Goal: Complete application form

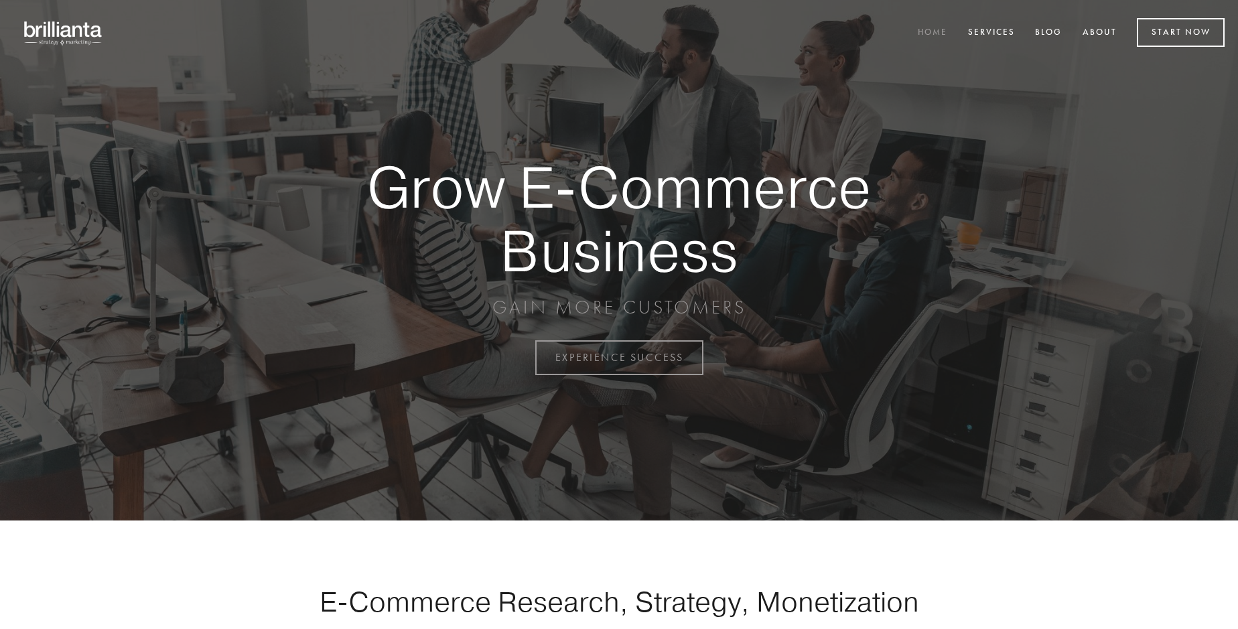
scroll to position [3511, 0]
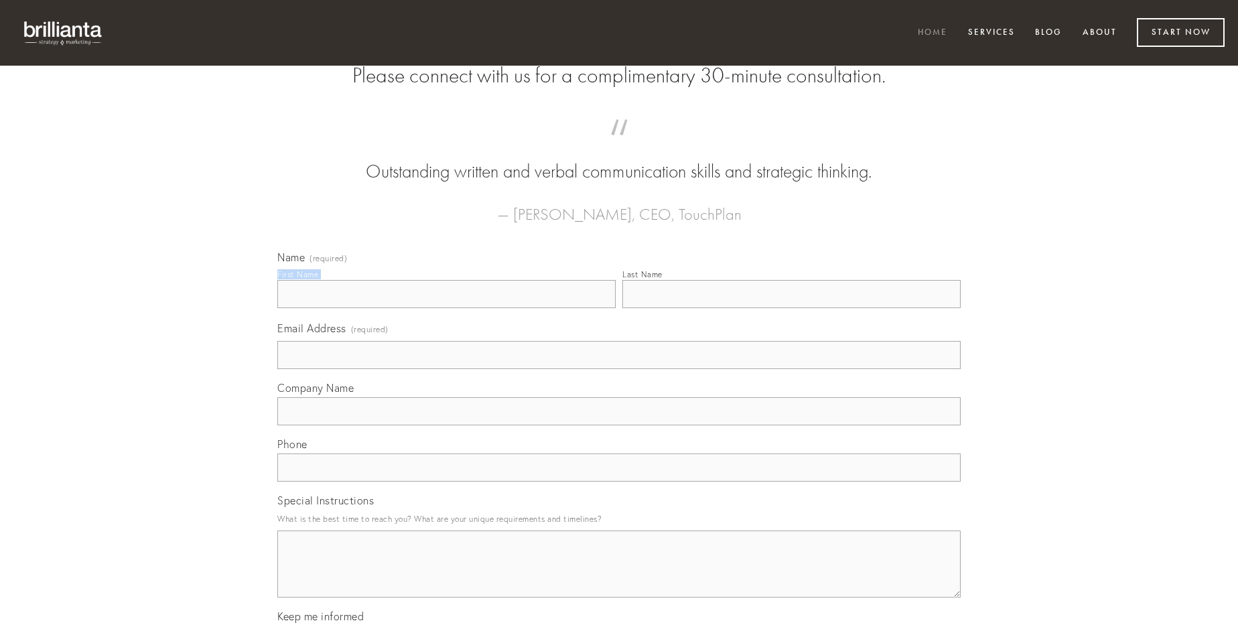
type input "[PERSON_NAME]"
click at [791, 308] on input "Last Name" at bounding box center [791, 294] width 338 height 28
type input "[PERSON_NAME]"
click at [619, 369] on input "Email Address (required)" at bounding box center [618, 355] width 683 height 28
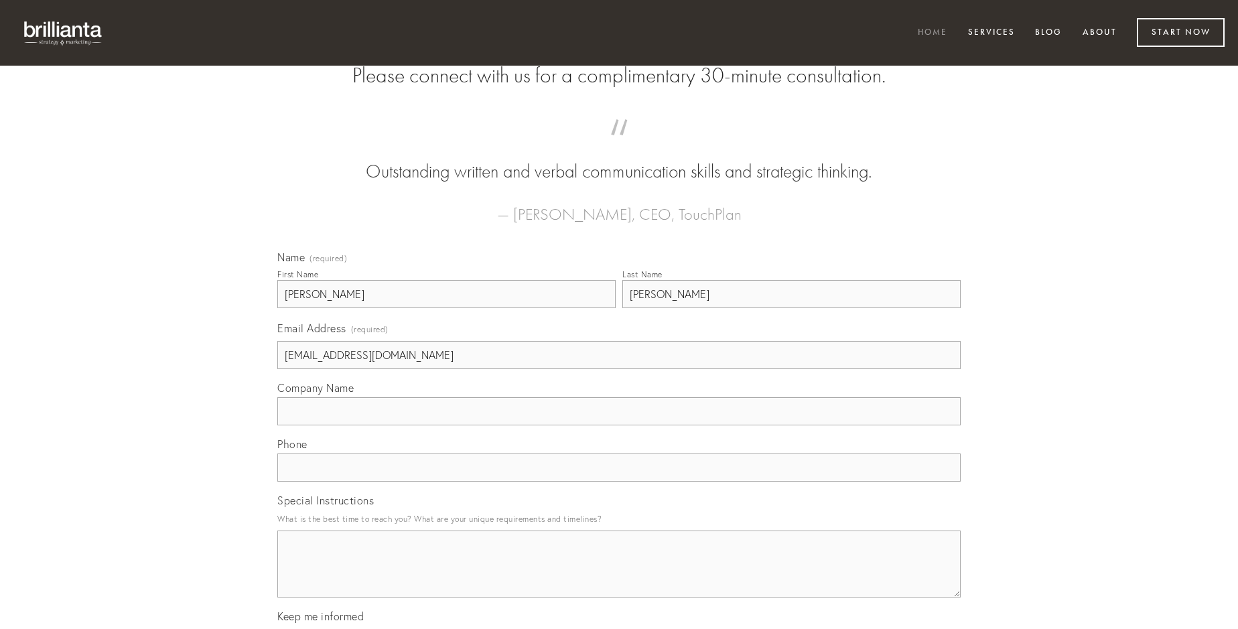
type input "[EMAIL_ADDRESS][DOMAIN_NAME]"
click at [619, 425] on input "Company Name" at bounding box center [618, 411] width 683 height 28
type input "cribro"
click at [619, 482] on input "text" at bounding box center [618, 467] width 683 height 28
click at [619, 576] on textarea "Special Instructions" at bounding box center [618, 563] width 683 height 67
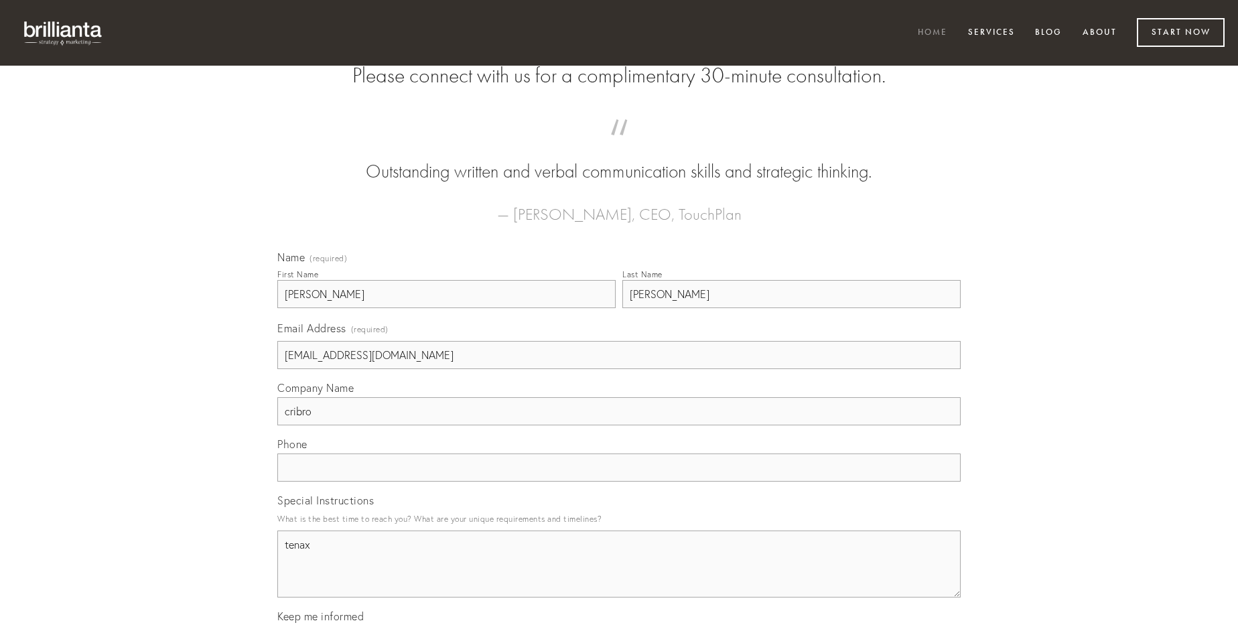
type textarea "tenax"
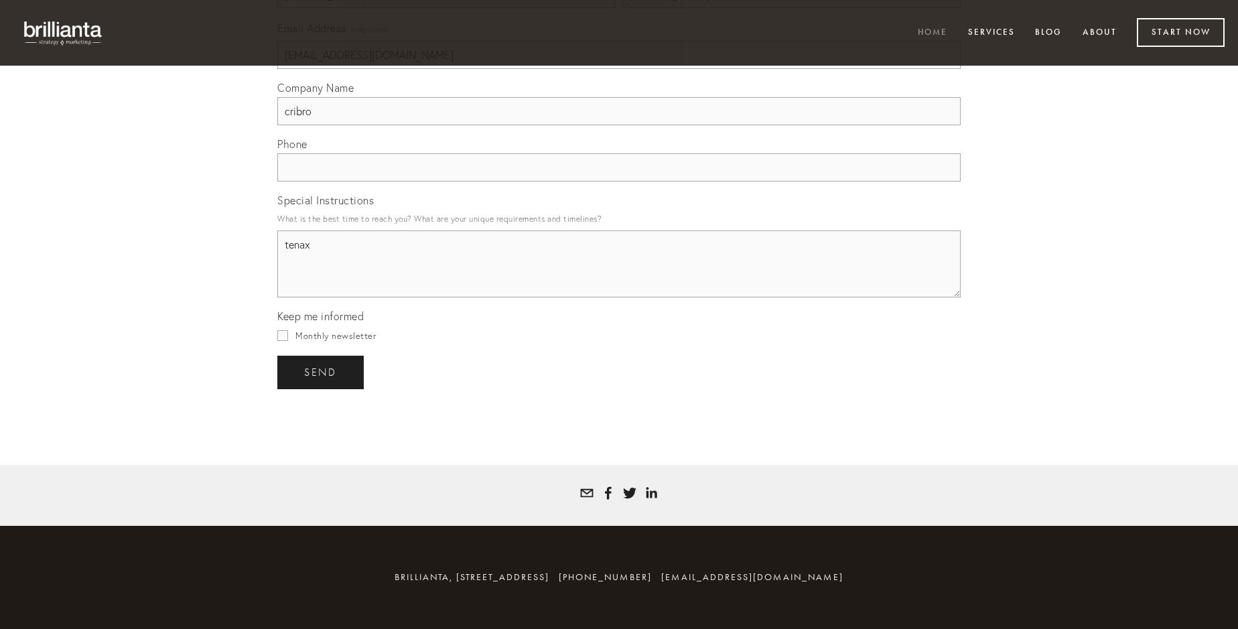
click at [321, 372] on span "send" at bounding box center [320, 372] width 33 height 12
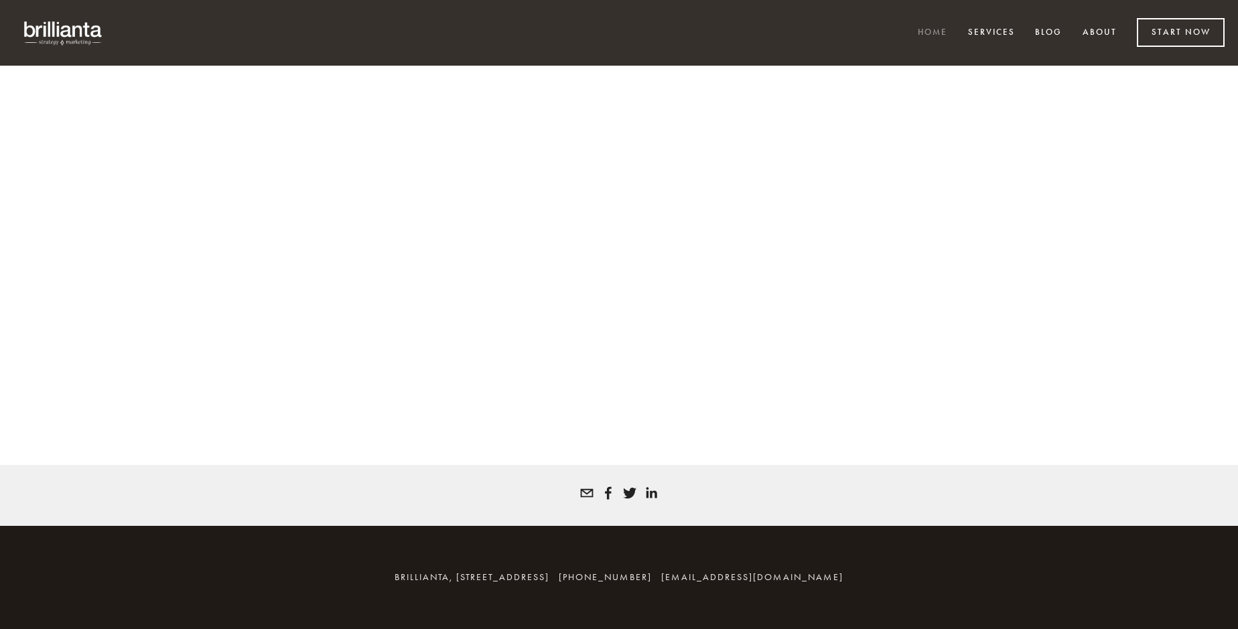
scroll to position [3493, 0]
